Goal: Task Accomplishment & Management: Complete application form

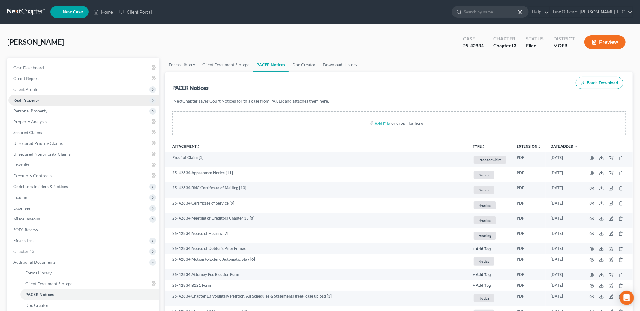
click at [41, 97] on span "Real Property" at bounding box center [83, 100] width 151 height 11
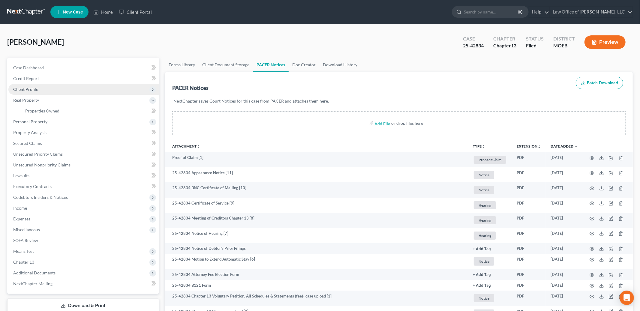
click at [37, 94] on span "Client Profile" at bounding box center [83, 89] width 151 height 11
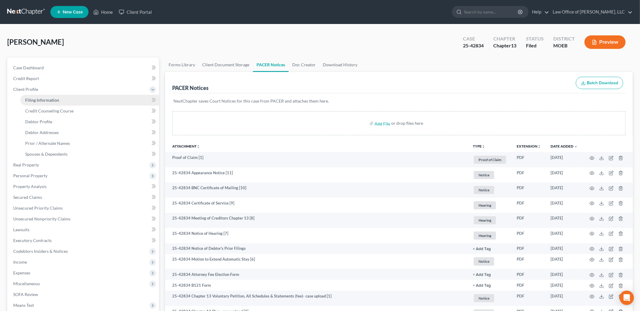
click at [41, 100] on span "Filing Information" at bounding box center [42, 99] width 34 height 5
select select "1"
select select "0"
select select "3"
select select "26"
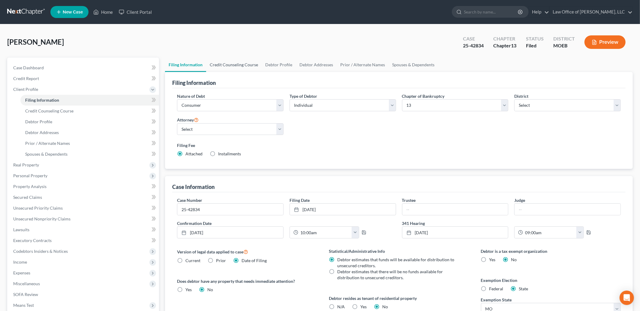
click at [236, 64] on link "Credit Counseling Course" at bounding box center [233, 65] width 55 height 14
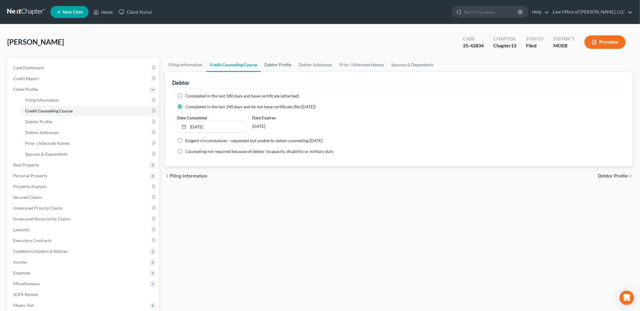
click at [274, 64] on link "Debtor Profile" at bounding box center [278, 65] width 34 height 14
select select "1"
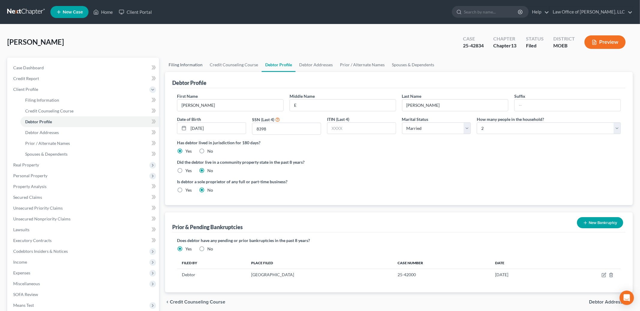
click at [185, 64] on link "Filing Information" at bounding box center [185, 65] width 41 height 14
select select "1"
select select "0"
select select "3"
select select "45"
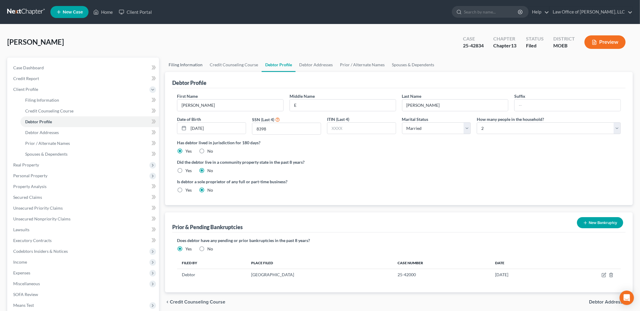
select select "0"
select select "26"
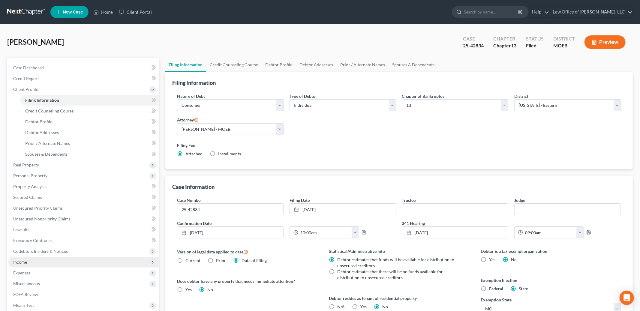
click at [33, 261] on span "Income" at bounding box center [83, 262] width 151 height 11
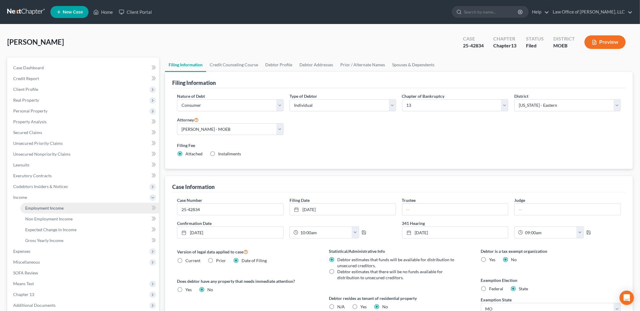
click at [44, 207] on span "Employment Income" at bounding box center [44, 207] width 38 height 5
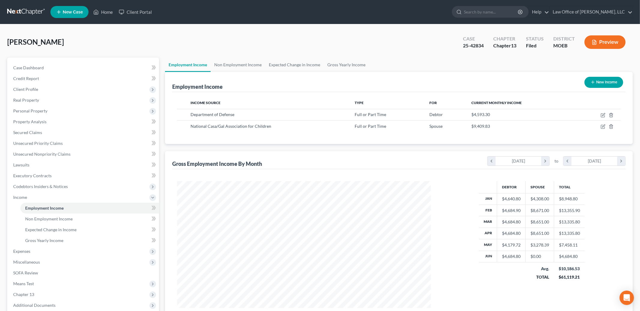
scroll to position [127, 266]
click at [603, 114] on icon "button" at bounding box center [603, 115] width 5 height 5
select select "0"
select select "8"
select select "2"
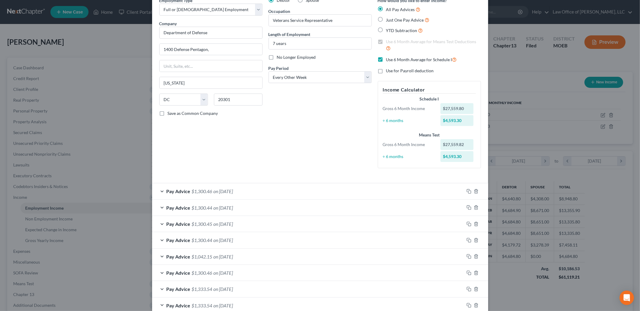
scroll to position [43, 0]
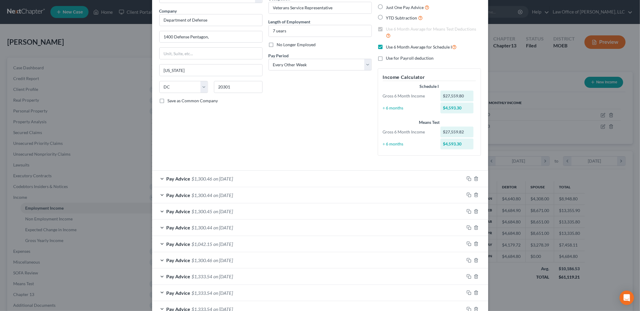
click at [271, 181] on div "Pay Advice $1,300.46 on [DATE]" at bounding box center [308, 179] width 312 height 16
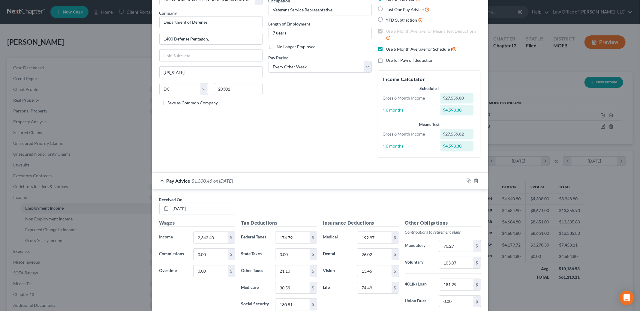
scroll to position [39, 0]
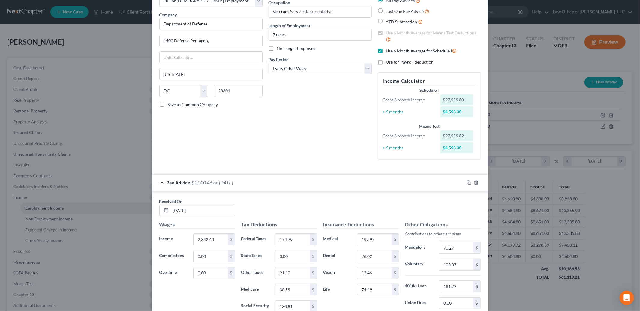
click at [94, 120] on div "Edit Income Source × Employment Type * Select Full or [DEMOGRAPHIC_DATA] Employ…" at bounding box center [320, 155] width 640 height 311
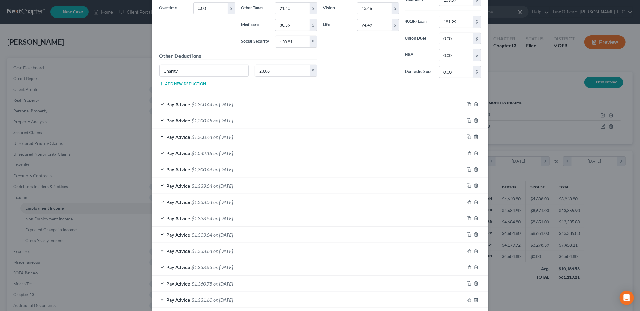
scroll to position [334, 0]
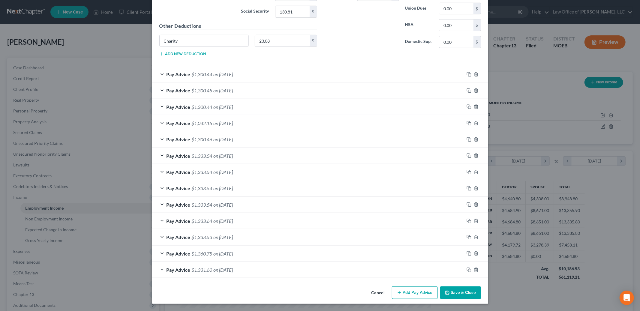
click at [460, 297] on button "Save & Close" at bounding box center [460, 292] width 41 height 13
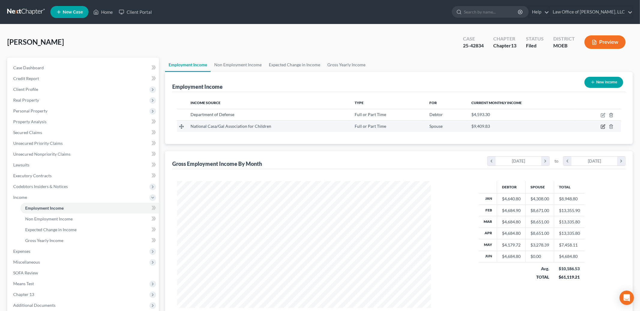
click at [602, 127] on icon "button" at bounding box center [603, 126] width 3 height 3
select select "0"
select select "50"
select select "2"
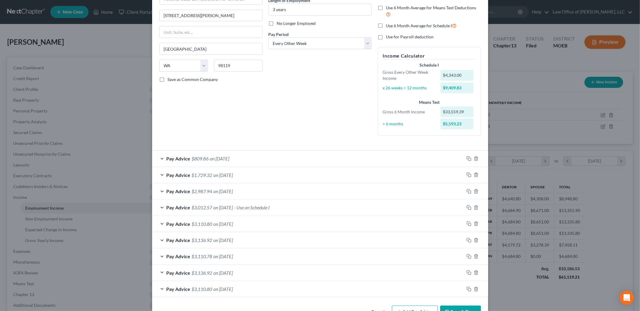
scroll to position [83, 0]
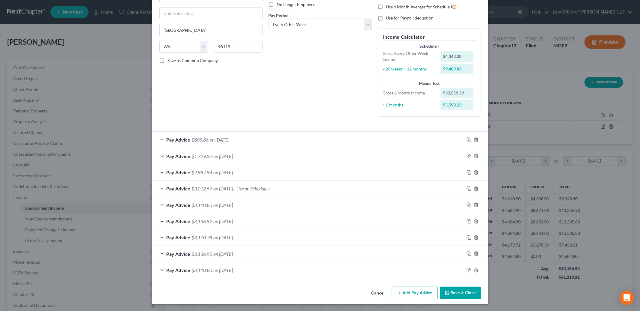
click at [455, 289] on button "Save & Close" at bounding box center [460, 293] width 41 height 13
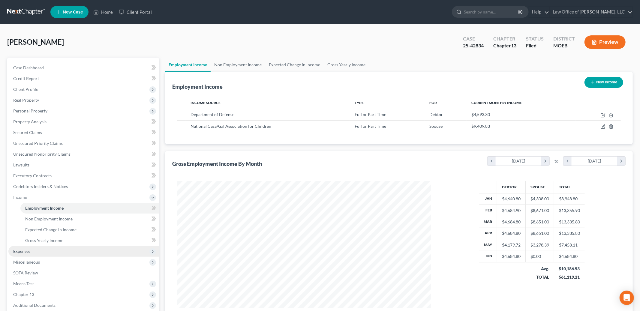
click at [55, 252] on span "Expenses" at bounding box center [83, 251] width 151 height 11
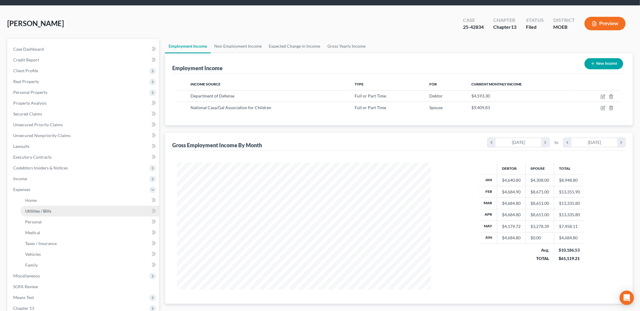
scroll to position [21, 0]
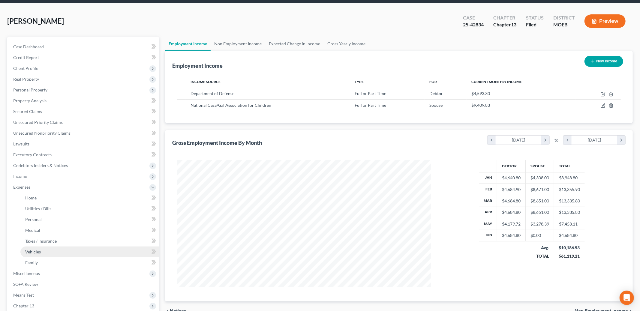
click at [39, 251] on span "Vehicles" at bounding box center [33, 251] width 16 height 5
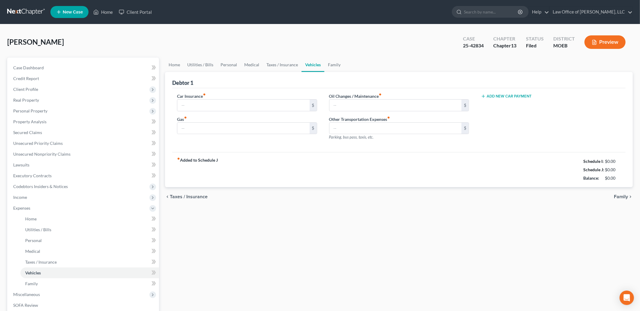
type input "375.00"
type input "500.00"
type input "150.00"
type input "175.00"
